Goal: Task Accomplishment & Management: Manage account settings

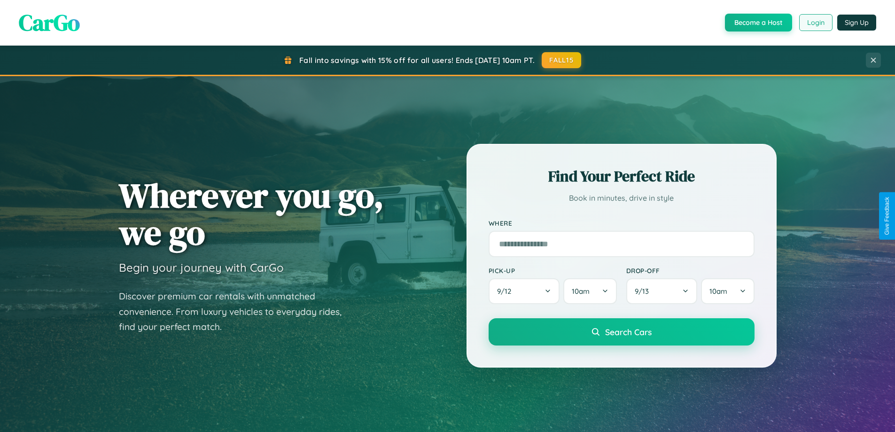
click at [815, 23] on button "Login" at bounding box center [815, 22] width 33 height 17
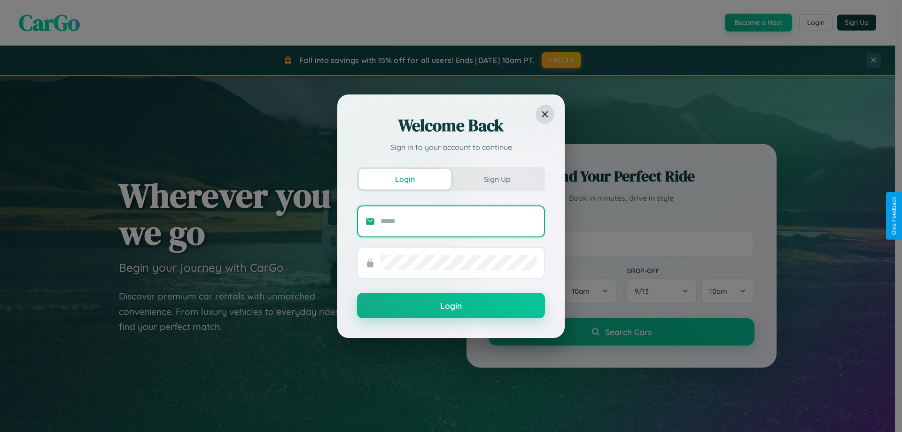
click at [458, 221] on input "text" at bounding box center [458, 221] width 156 height 15
type input "**********"
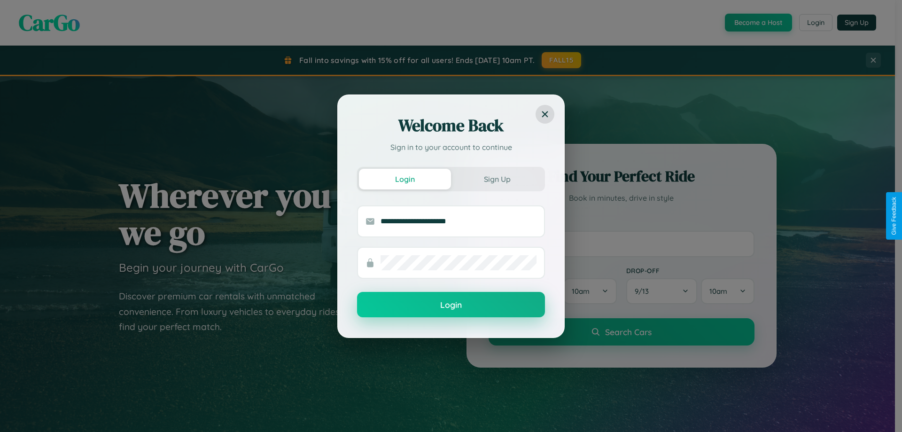
click at [451, 305] on button "Login" at bounding box center [451, 304] width 188 height 25
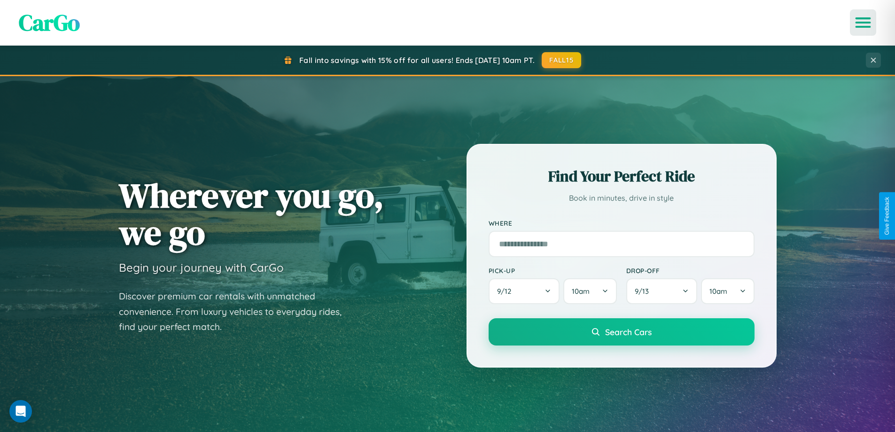
click at [863, 23] on icon "Open menu" at bounding box center [863, 22] width 14 height 8
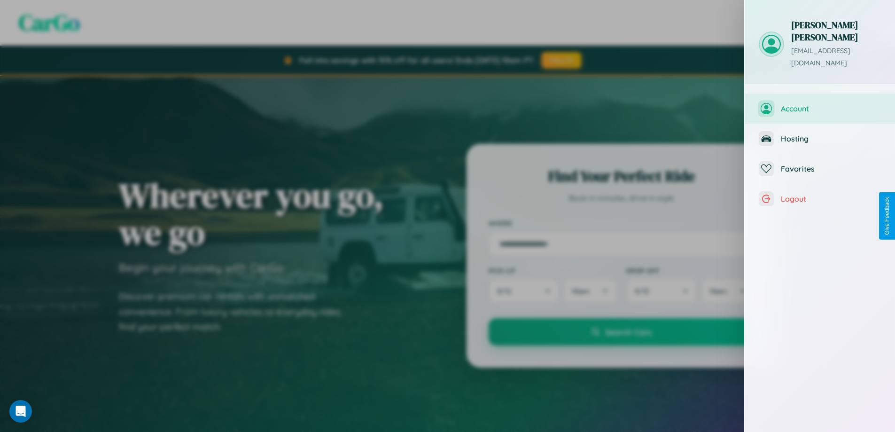
click at [820, 104] on span "Account" at bounding box center [831, 108] width 100 height 9
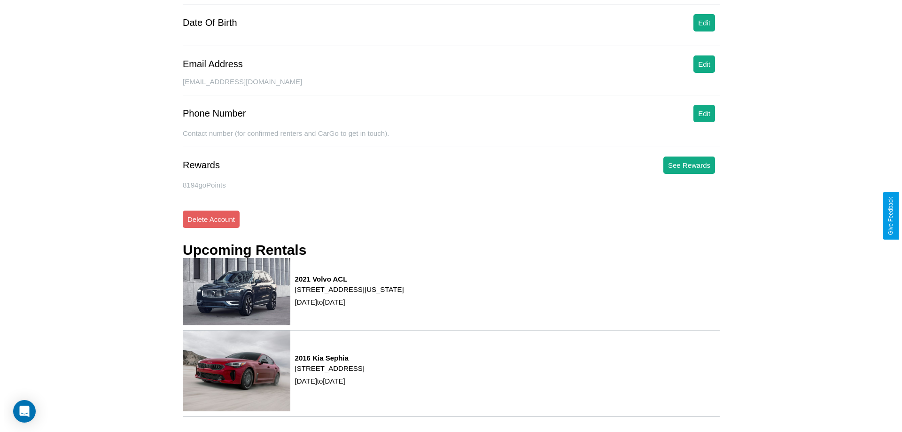
scroll to position [119, 0]
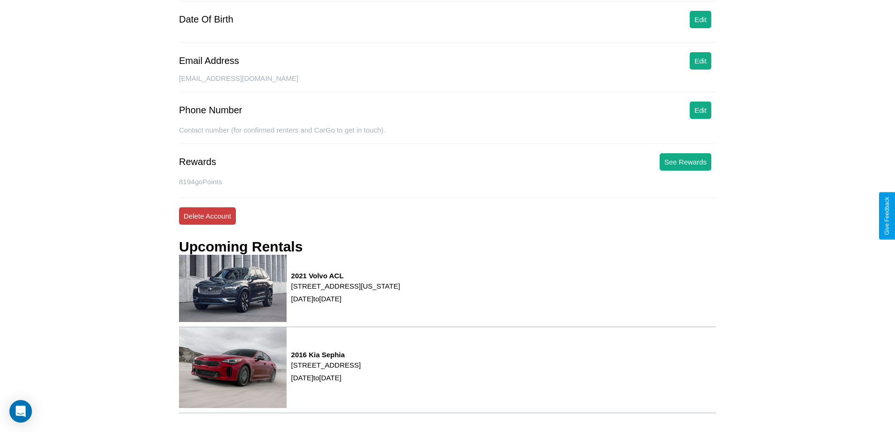
click at [207, 216] on button "Delete Account" at bounding box center [207, 215] width 57 height 17
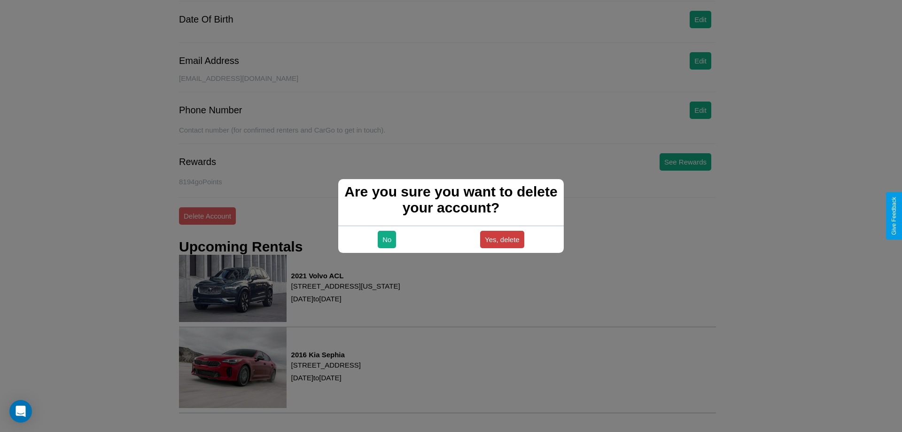
click at [502, 239] on button "Yes, delete" at bounding box center [502, 239] width 44 height 17
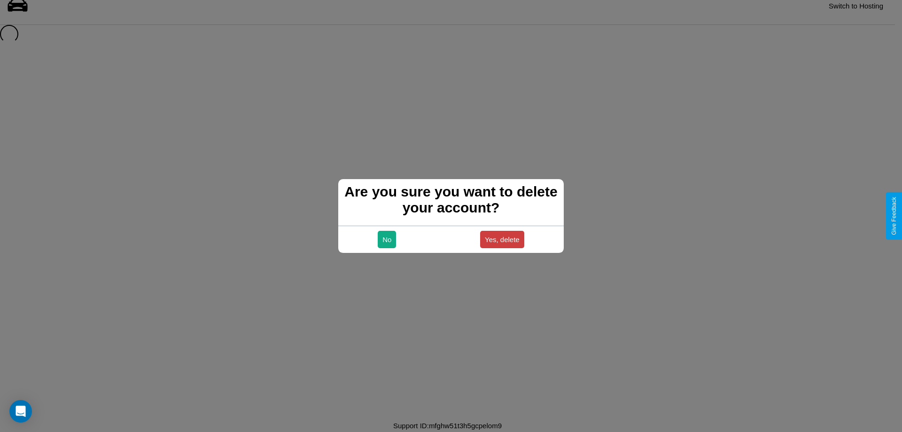
scroll to position [13, 0]
